Goal: Transaction & Acquisition: Download file/media

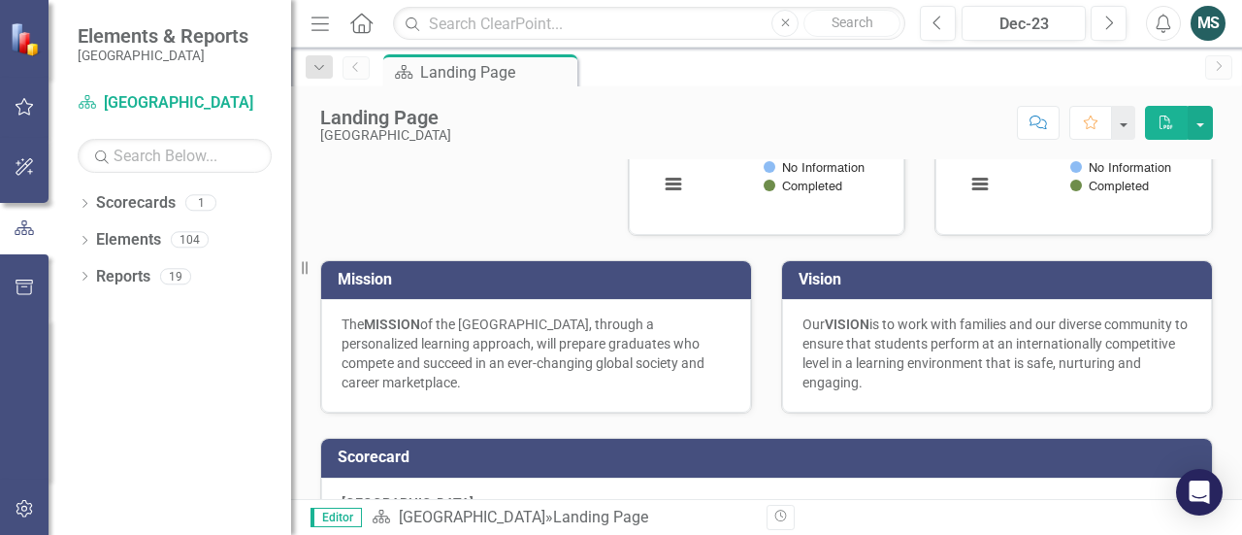
scroll to position [794, 0]
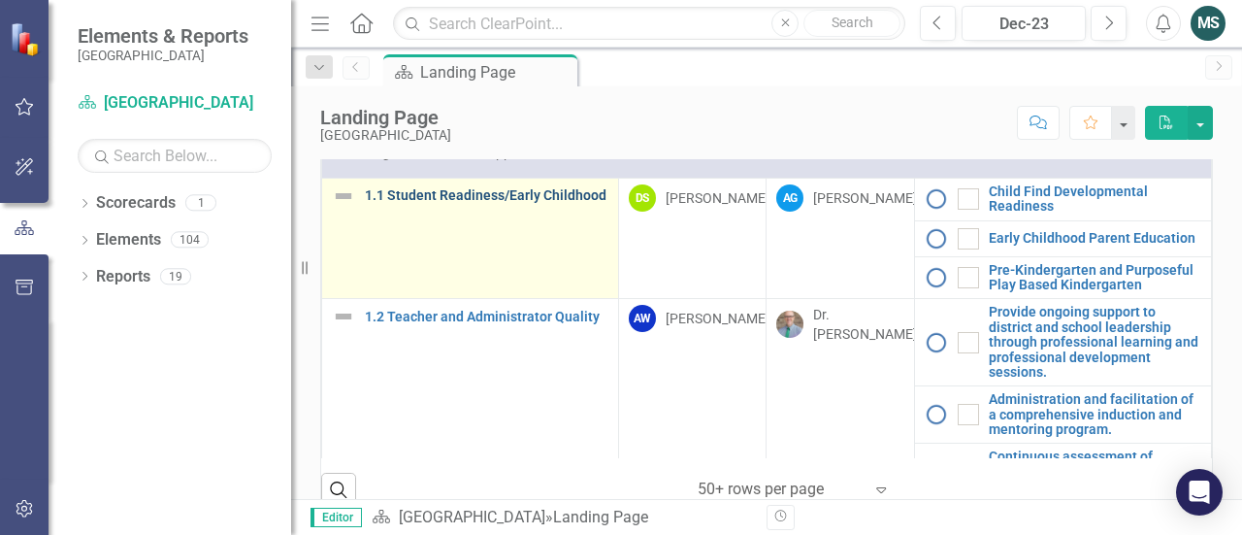
click at [444, 203] on link "1.1 Student Readiness/Early Childhood" at bounding box center [487, 195] width 244 height 15
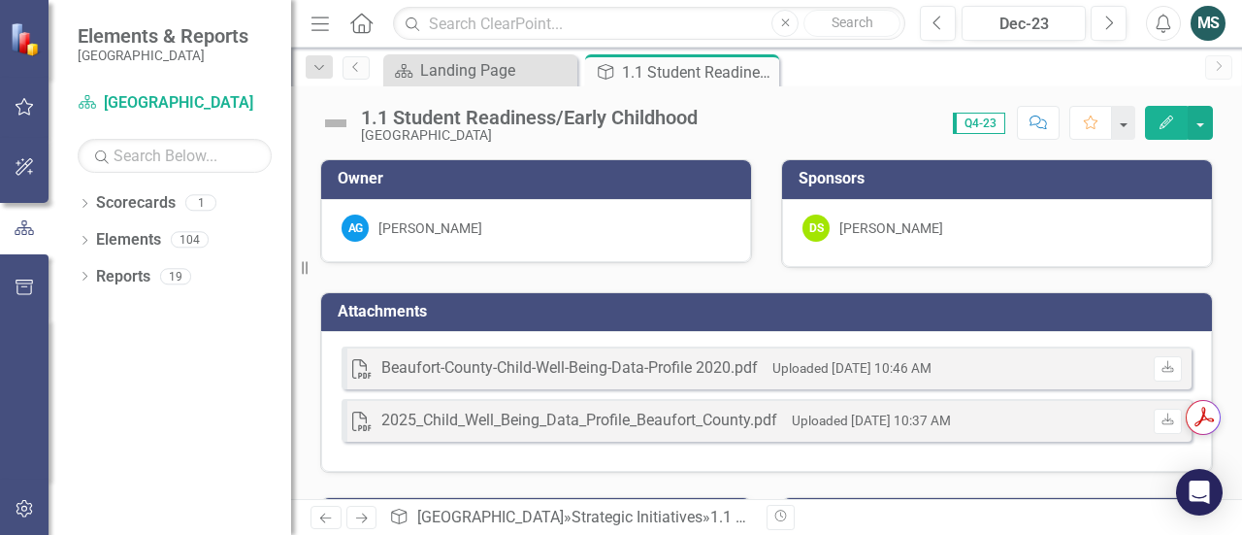
scroll to position [73, 0]
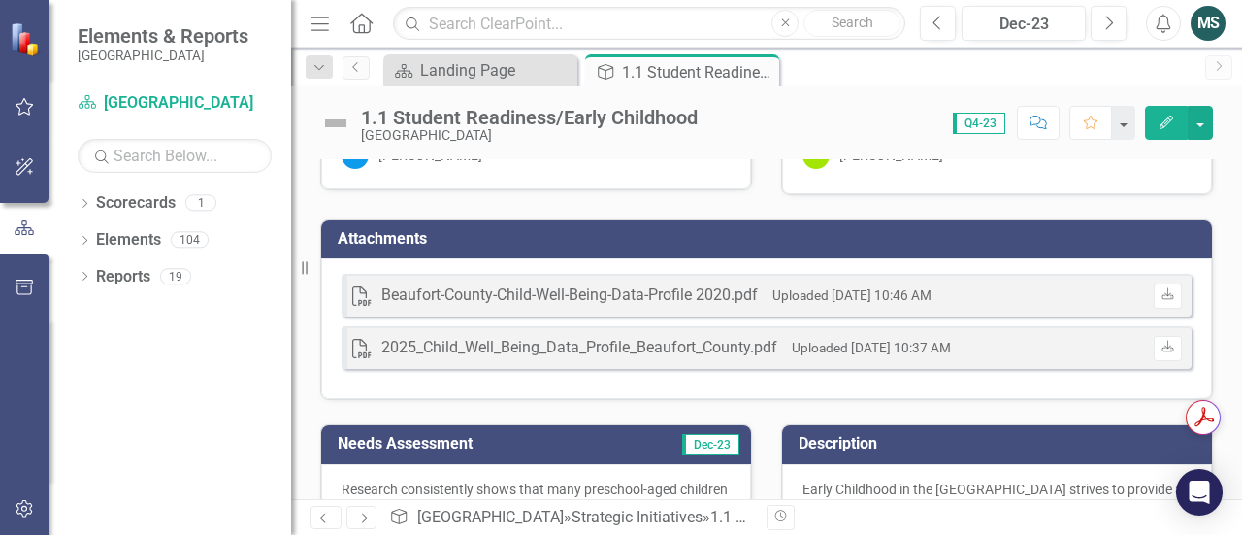
click at [571, 298] on div "Beaufort-County-Child-Well-Being-Data-Profile 2020.pdf" at bounding box center [569, 295] width 376 height 22
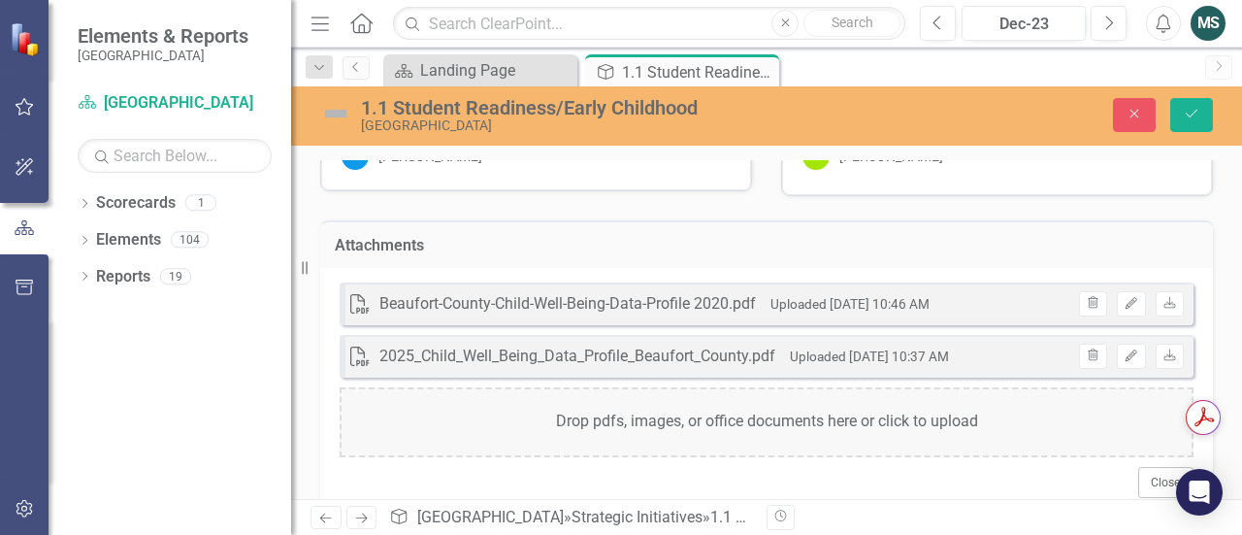
click at [725, 304] on div "Beaufort-County-Child-Well-Being-Data-Profile 2020.pdf" at bounding box center [567, 304] width 376 height 22
click at [574, 350] on div "2025_Child_Well_Being_Data_Profile_Beaufort_County.pdf" at bounding box center [577, 356] width 396 height 22
click at [692, 257] on div "Attachments" at bounding box center [766, 244] width 893 height 48
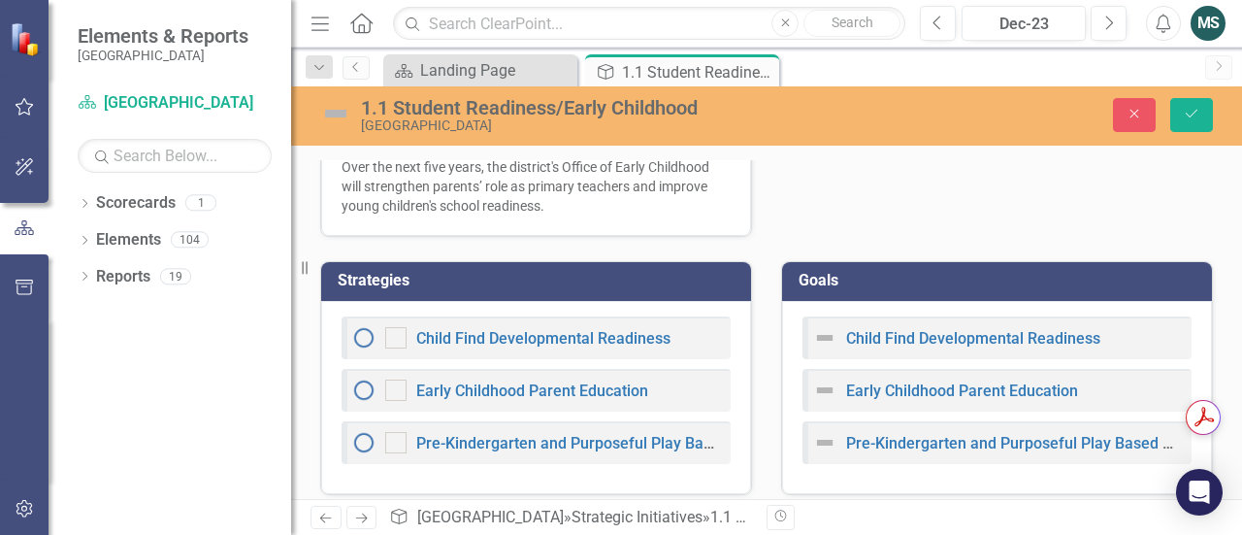
scroll to position [1024, 0]
